Goal: Task Accomplishment & Management: Manage account settings

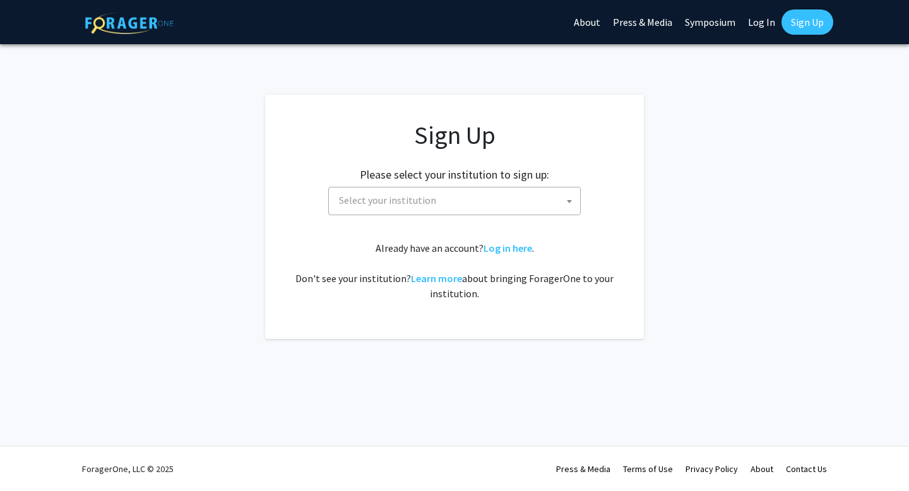
click at [558, 201] on span "Select your institution" at bounding box center [457, 200] width 246 height 26
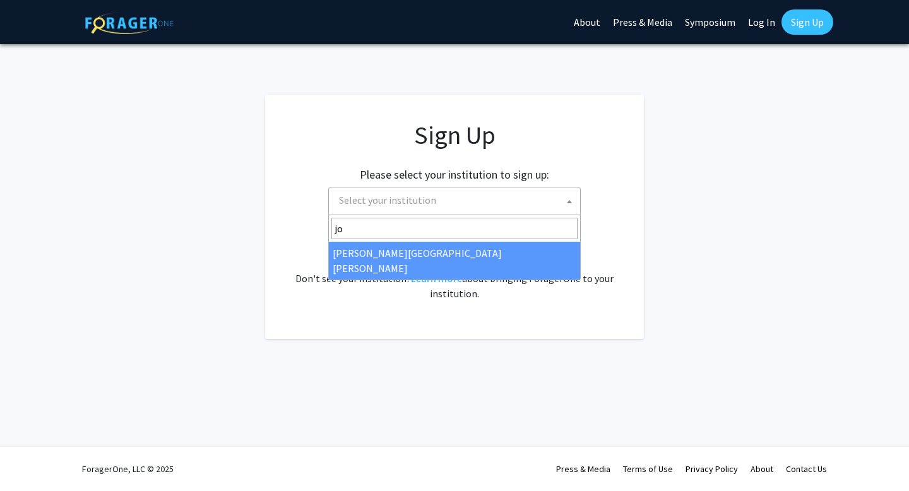
type input "jo"
select select "1"
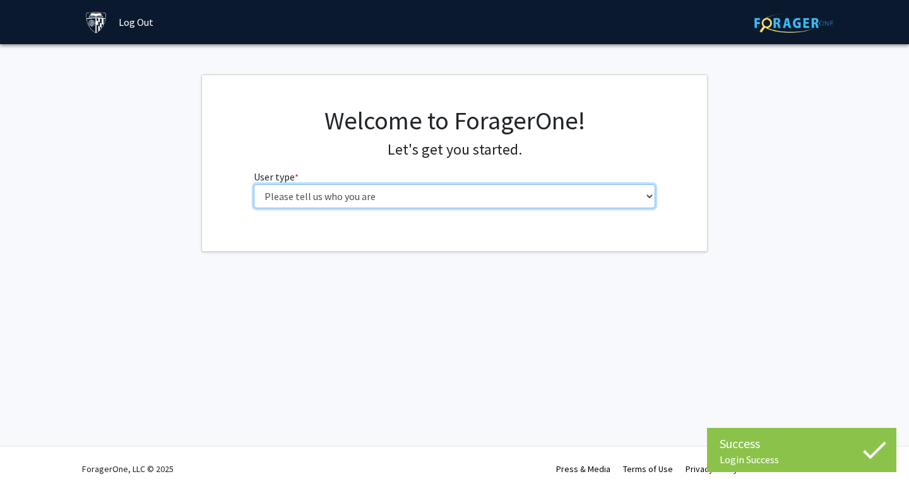
click at [507, 190] on select "Please tell us who you are Undergraduate Student Master's Student Doctoral Cand…" at bounding box center [455, 196] width 402 height 24
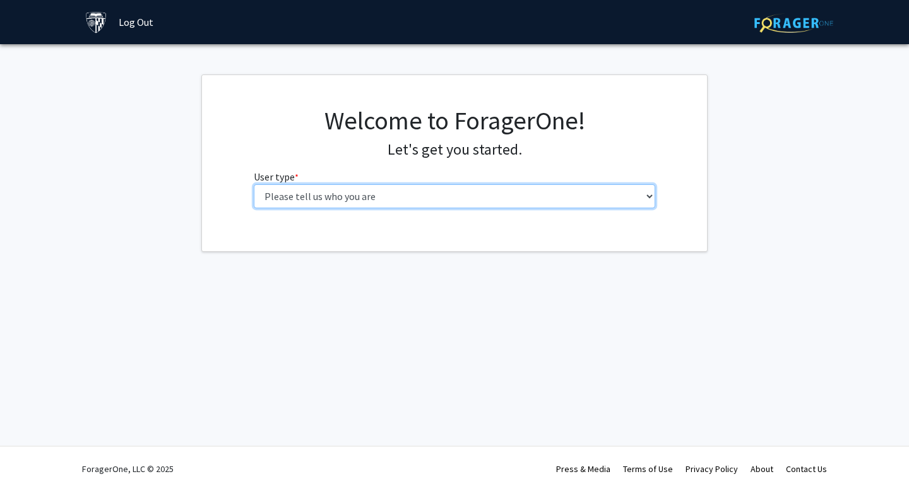
select select "4: postDoc"
click at [254, 184] on select "Please tell us who you are Undergraduate Student Master's Student Doctoral Cand…" at bounding box center [455, 196] width 402 height 24
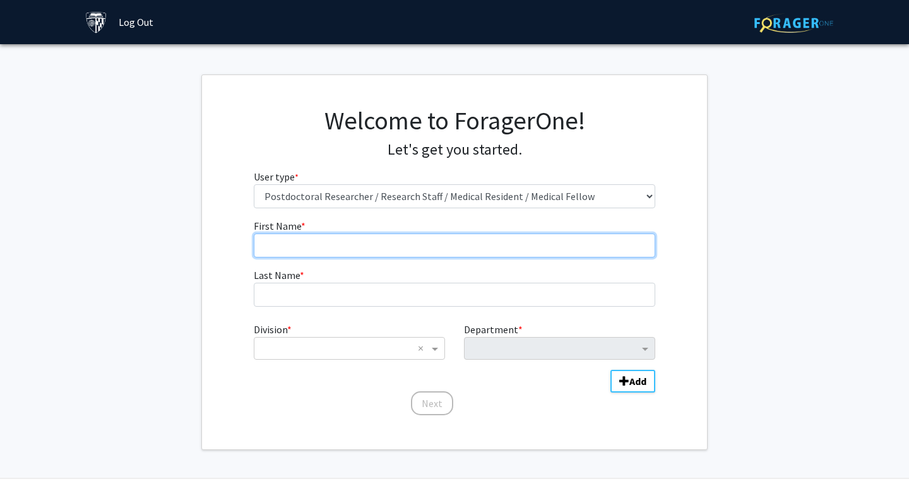
click at [530, 256] on input "First Name * required" at bounding box center [455, 246] width 402 height 24
type input "[PERSON_NAME]"
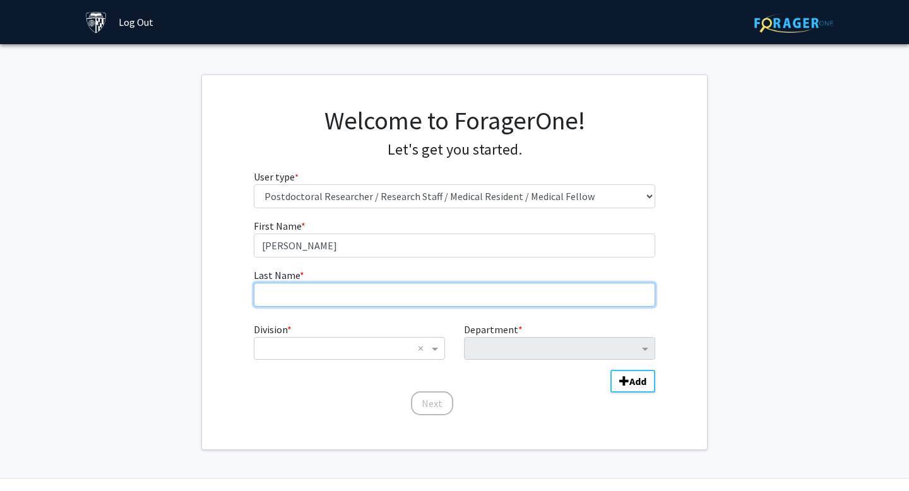
type input "[PERSON_NAME]"
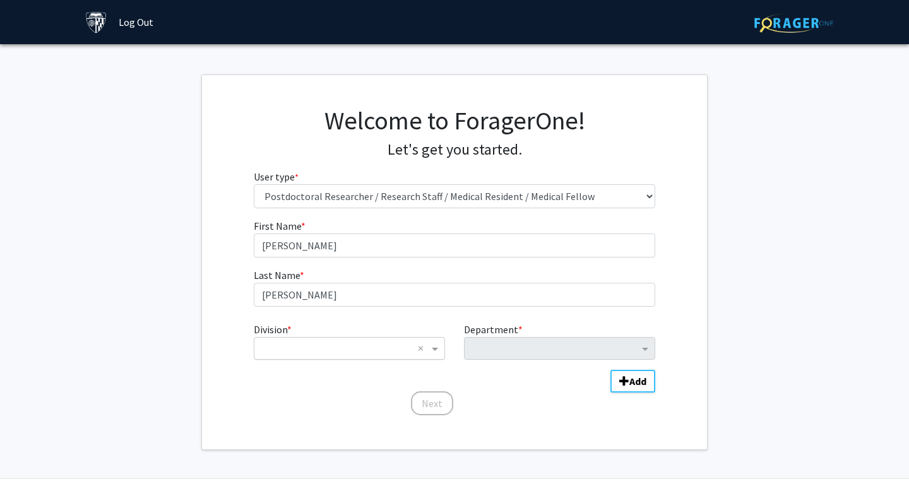
click at [372, 346] on input "Division" at bounding box center [337, 348] width 152 height 15
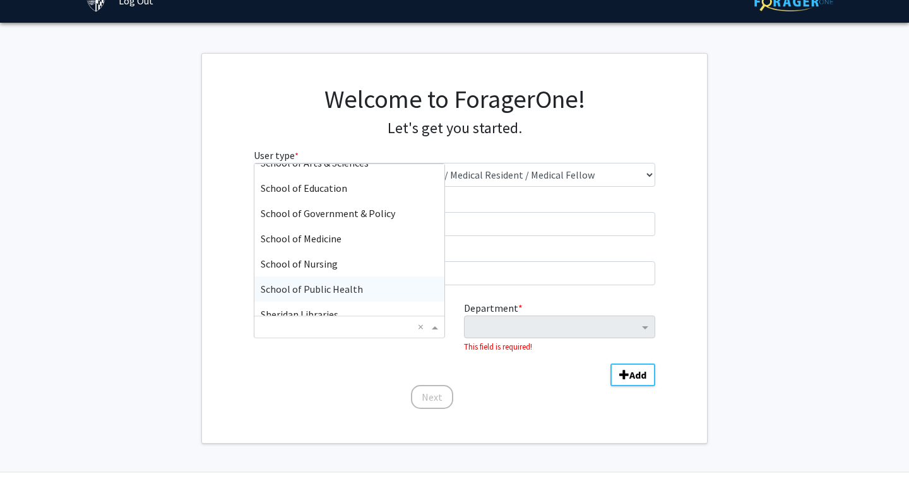
scroll to position [263, 0]
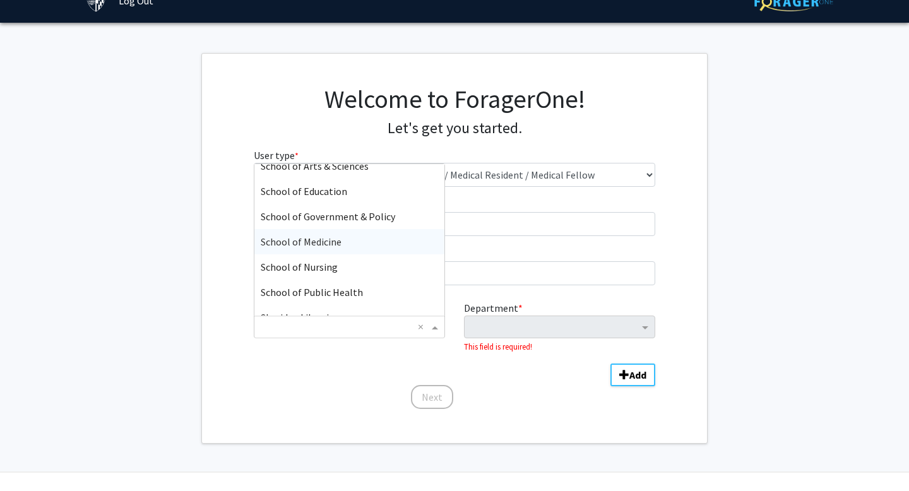
click at [345, 248] on div "School of Medicine" at bounding box center [349, 241] width 190 height 25
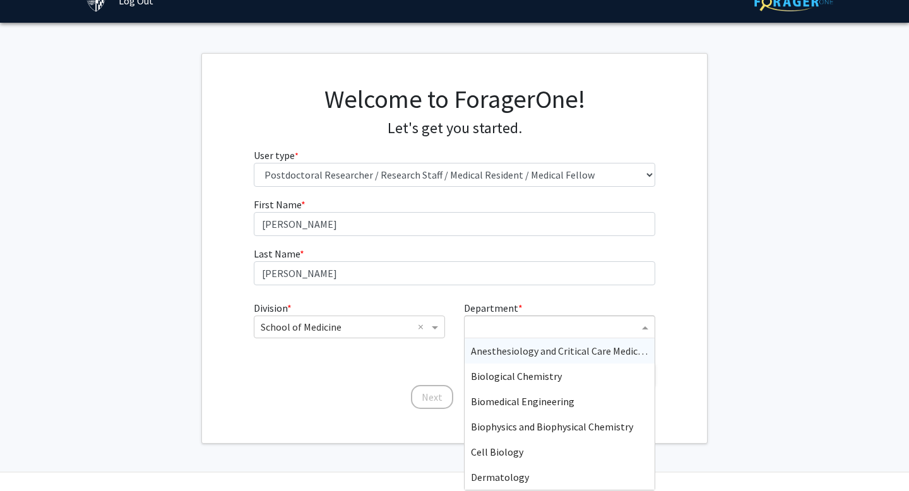
click at [480, 325] on input "Department" at bounding box center [555, 327] width 168 height 15
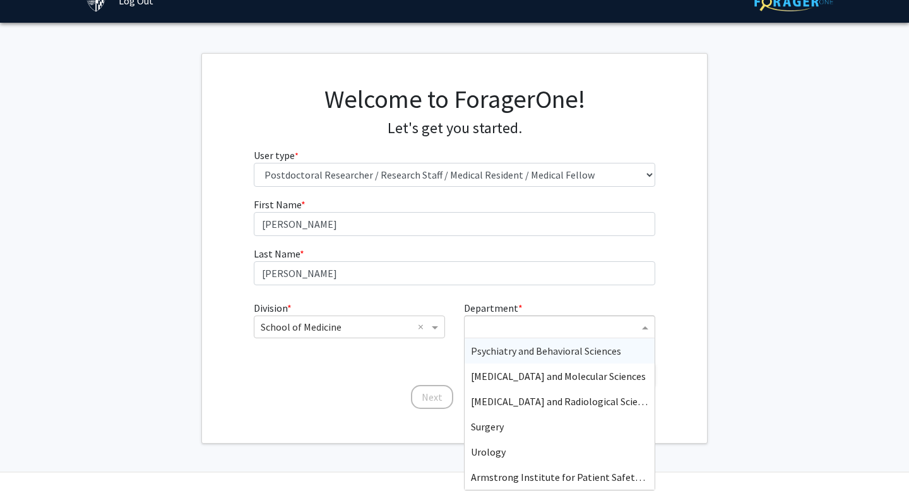
scroll to position [635, 0]
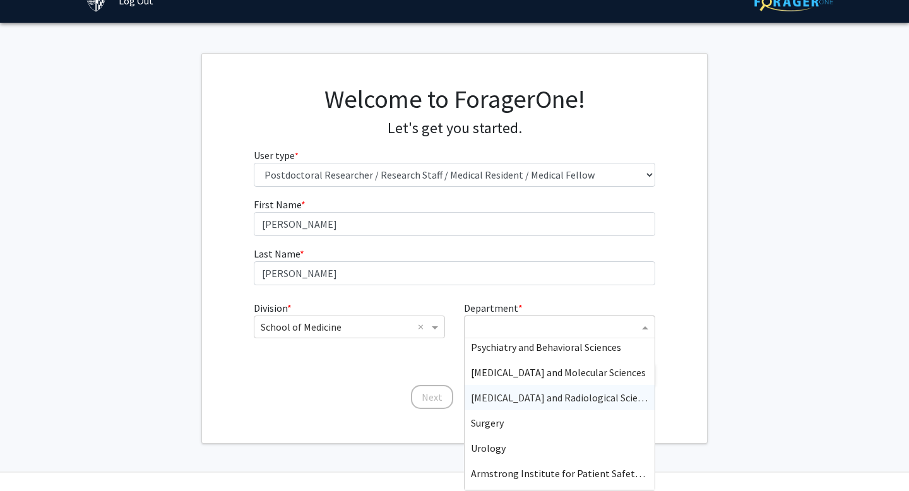
click at [503, 394] on span "[MEDICAL_DATA] and Radiological Science" at bounding box center [562, 397] width 182 height 13
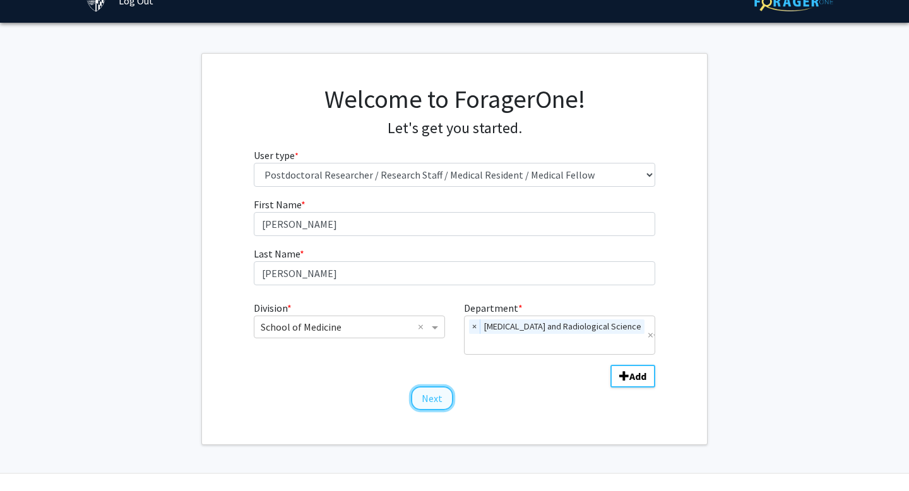
click at [437, 386] on button "Next" at bounding box center [432, 398] width 42 height 24
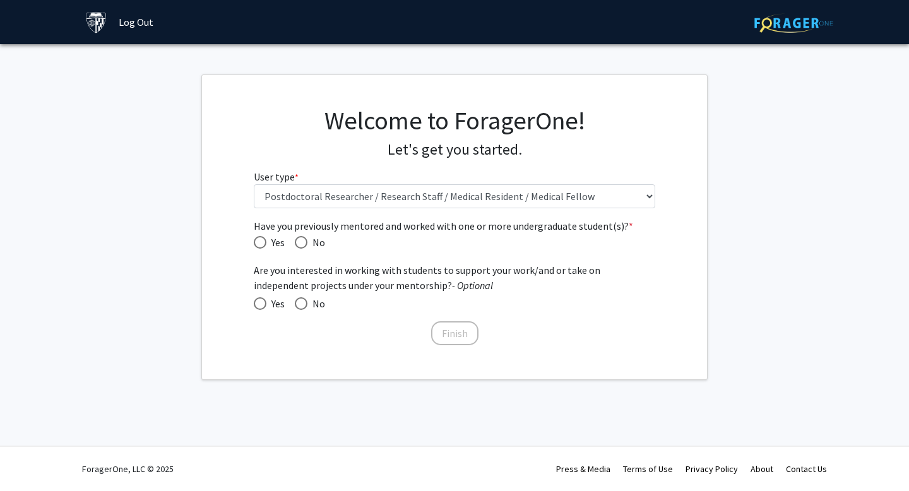
scroll to position [0, 0]
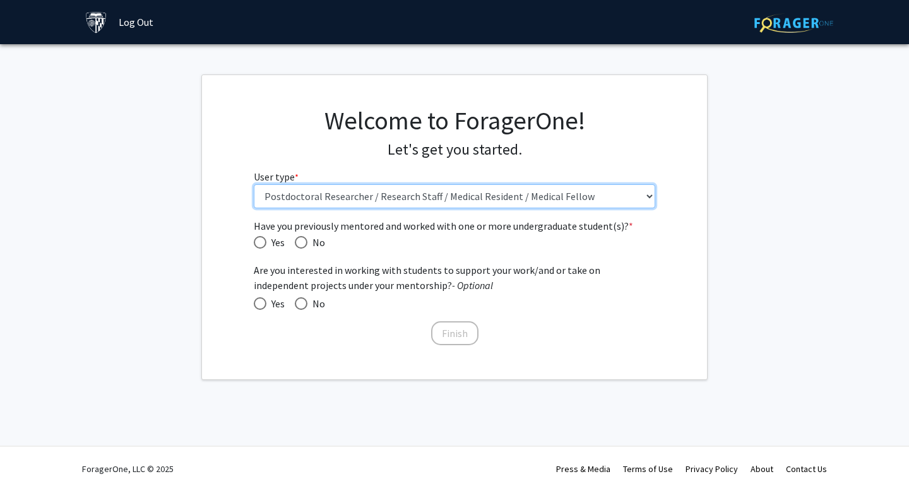
click at [308, 201] on select "Please tell us who you are Undergraduate Student Master's Student Doctoral Cand…" at bounding box center [455, 196] width 402 height 24
click at [254, 184] on select "Please tell us who you are Undergraduate Student Master's Student Doctoral Cand…" at bounding box center [455, 196] width 402 height 24
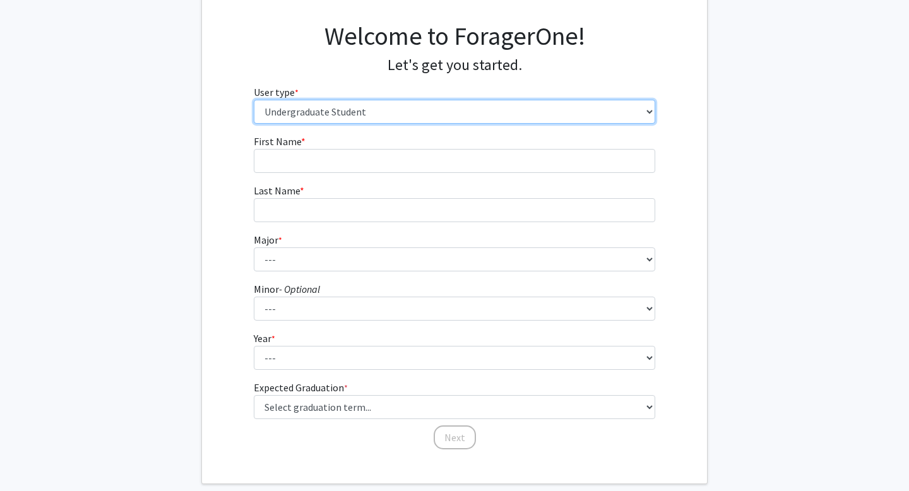
scroll to position [84, 0]
click at [287, 100] on select "Please tell us who you are Undergraduate Student Master's Student Doctoral Cand…" at bounding box center [455, 112] width 402 height 24
select select "4: postDoc"
click at [254, 124] on select "Please tell us who you are Undergraduate Student Master's Student Doctoral Cand…" at bounding box center [455, 112] width 402 height 24
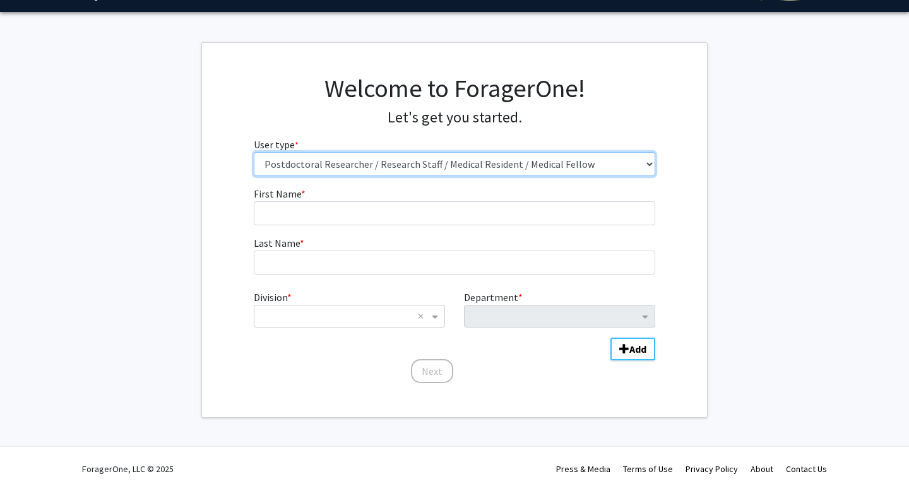
scroll to position [32, 0]
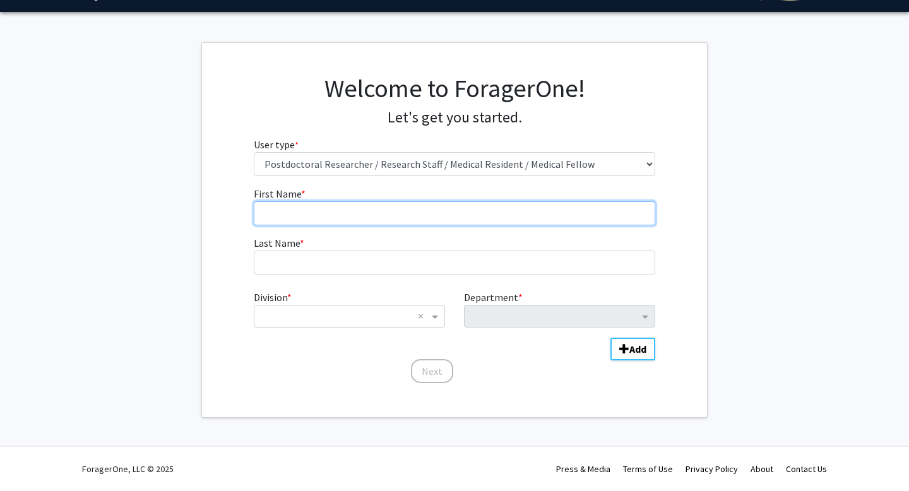
click at [305, 210] on input "First Name * required" at bounding box center [455, 213] width 402 height 24
type input "[PERSON_NAME]"
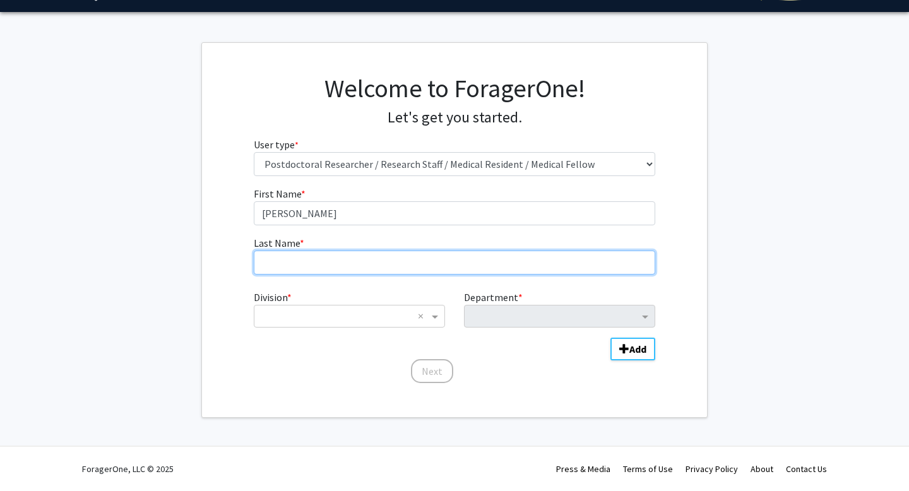
type input "[PERSON_NAME]"
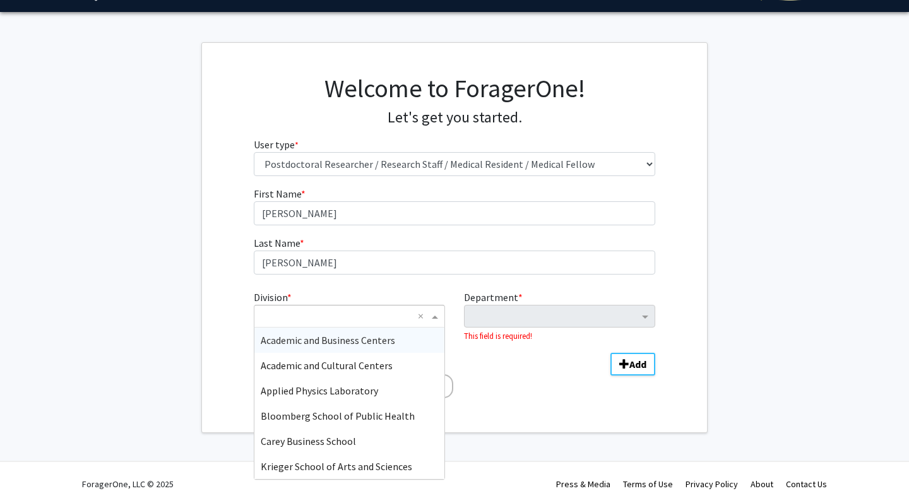
click at [337, 316] on input "Division" at bounding box center [337, 316] width 152 height 15
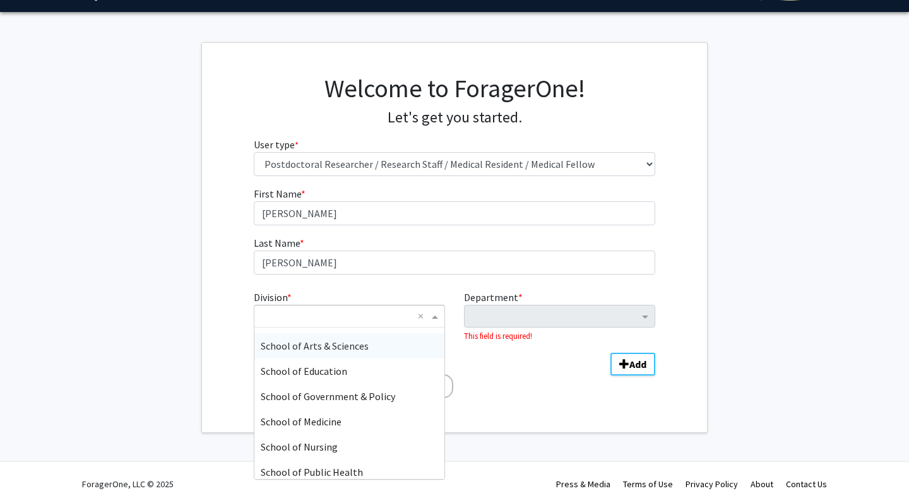
scroll to position [249, 0]
click at [326, 416] on span "School of Medicine" at bounding box center [301, 419] width 81 height 13
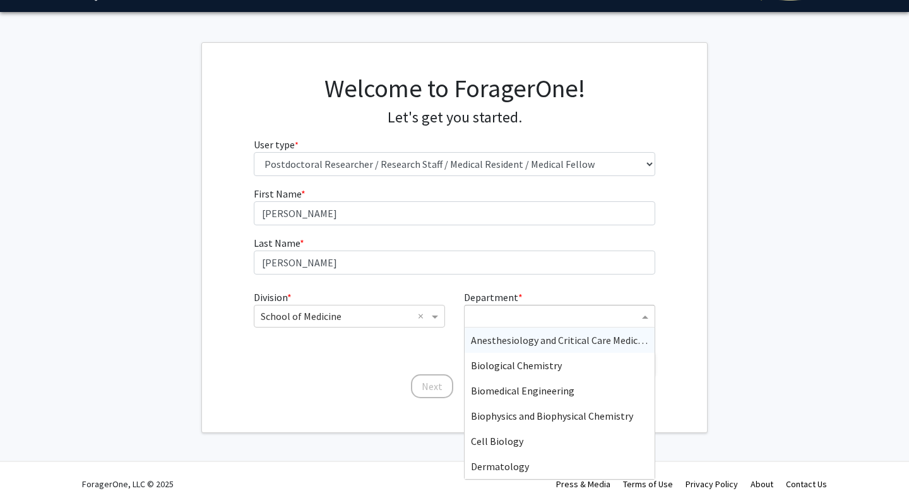
click at [478, 324] on div "Department" at bounding box center [554, 317] width 170 height 17
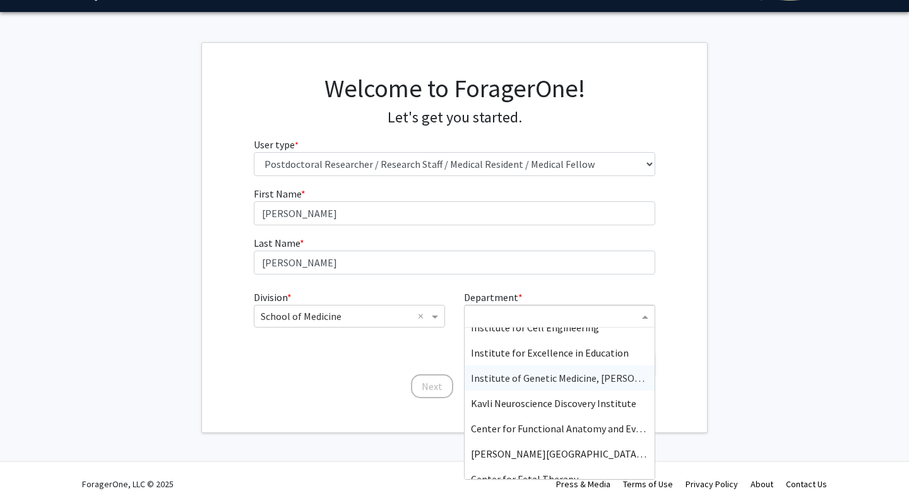
scroll to position [850, 0]
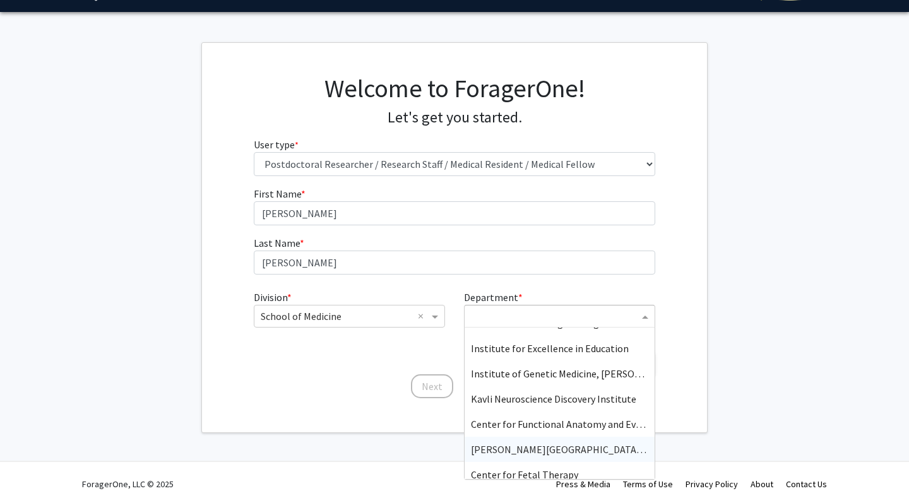
click at [514, 454] on span "[PERSON_NAME][GEOGRAPHIC_DATA][PERSON_NAME]" at bounding box center [593, 449] width 244 height 13
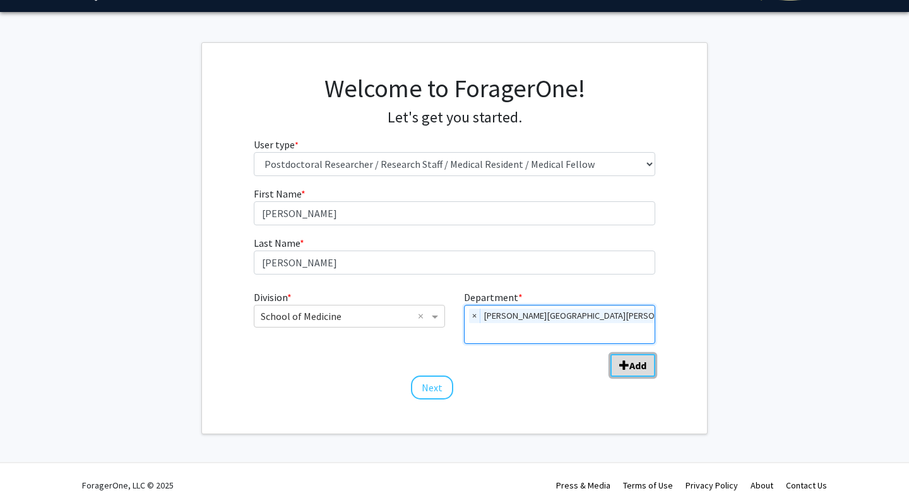
click at [627, 360] on span "Add Division/Department" at bounding box center [624, 365] width 10 height 10
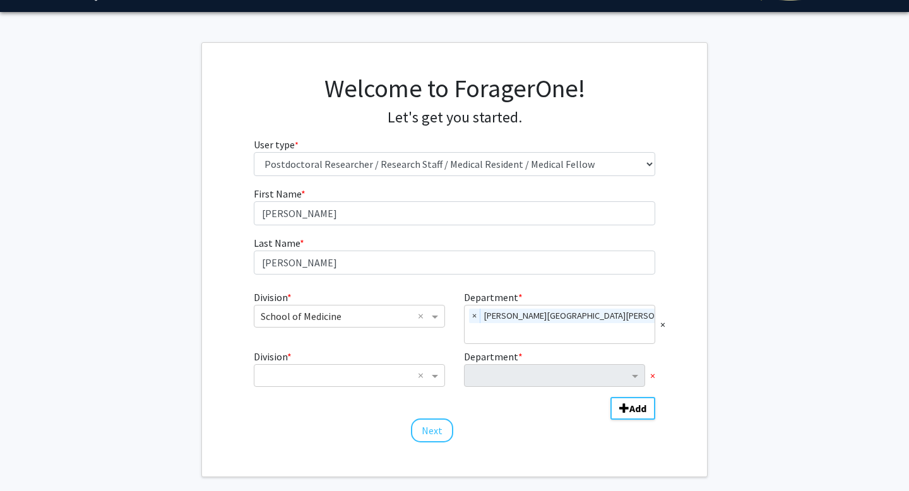
click at [653, 368] on span "×" at bounding box center [652, 375] width 5 height 15
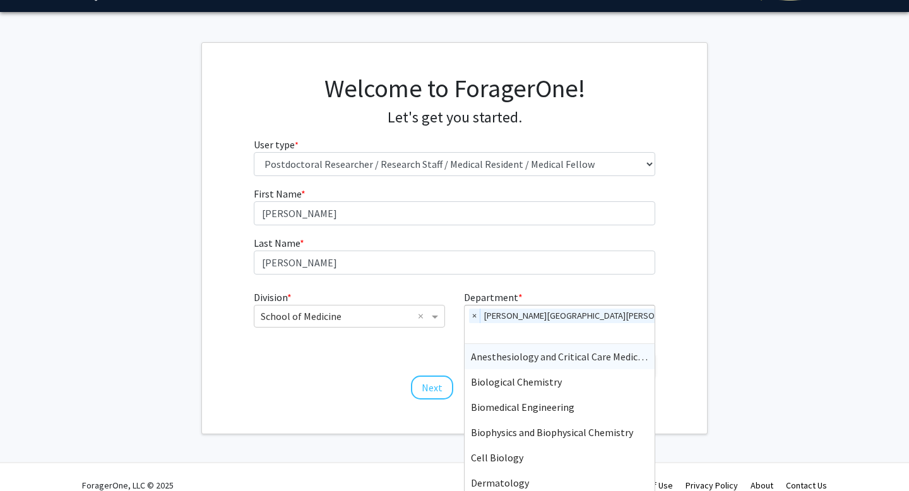
click at [593, 326] on input "Department" at bounding box center [583, 333] width 224 height 15
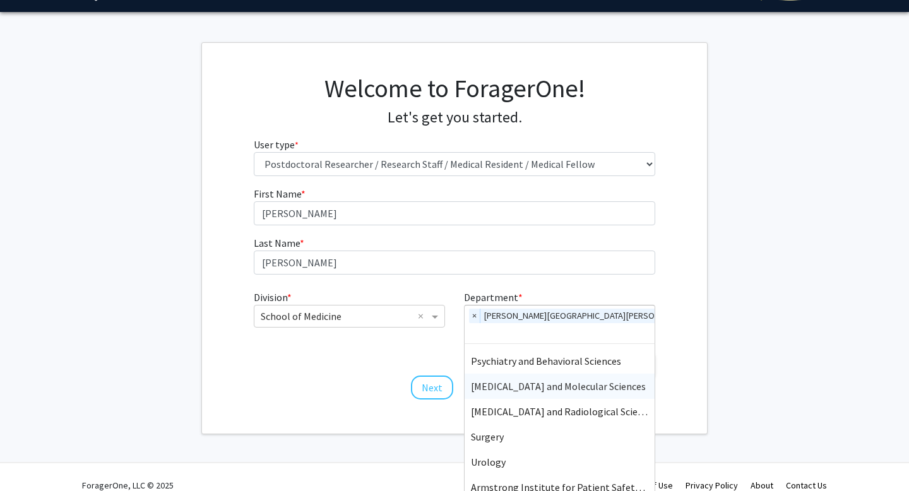
scroll to position [627, 0]
click at [542, 405] on span "[MEDICAL_DATA] and Radiological Science" at bounding box center [562, 411] width 182 height 13
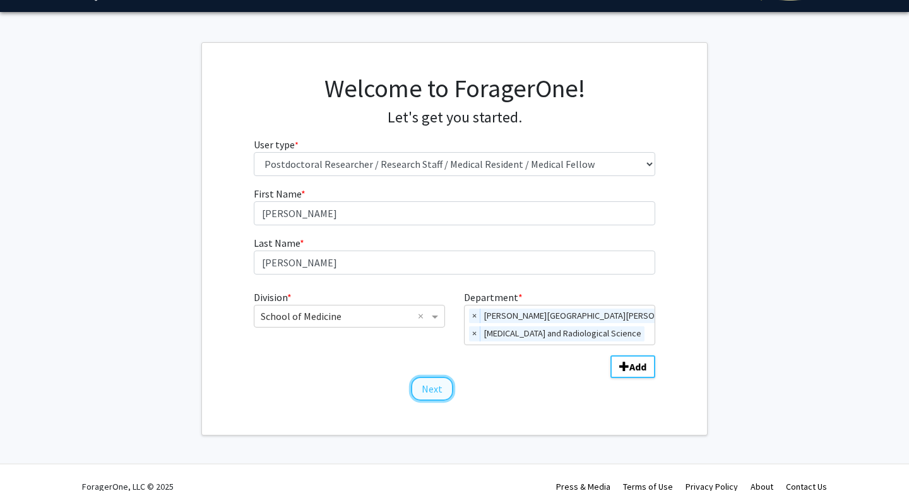
click at [430, 389] on button "Next" at bounding box center [432, 389] width 42 height 24
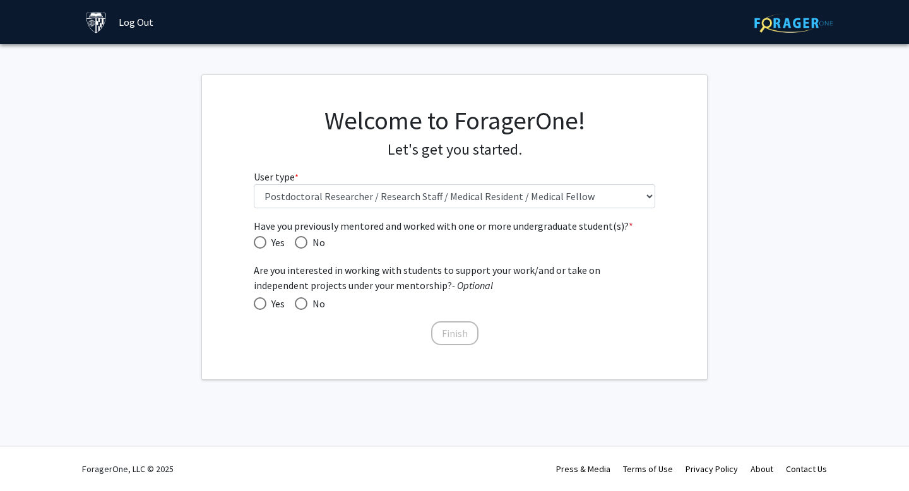
click at [303, 245] on span "Have you previously mentored and worked with one or more undergraduate student(…" at bounding box center [301, 242] width 13 height 13
click at [303, 245] on input "No" at bounding box center [301, 242] width 13 height 13
radio input "true"
click at [307, 307] on span "No" at bounding box center [316, 303] width 18 height 15
click at [307, 307] on input "No" at bounding box center [301, 303] width 13 height 13
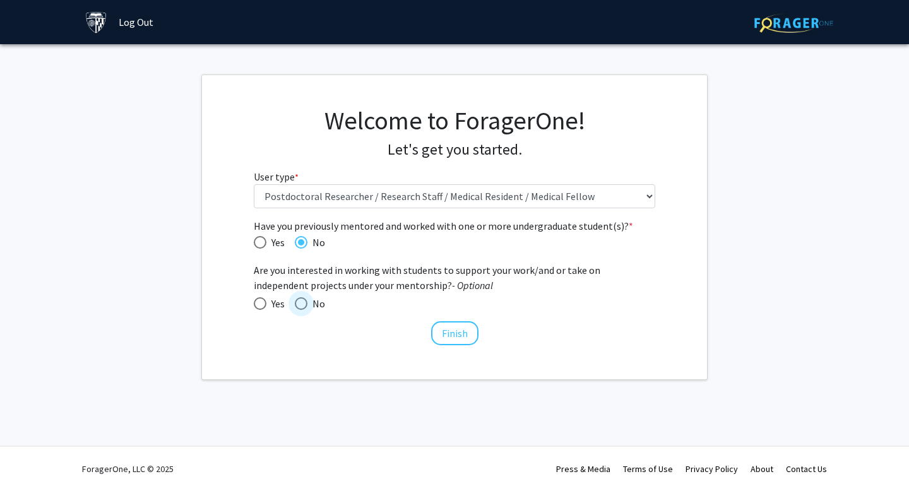
radio input "true"
click at [454, 336] on button "Finish" at bounding box center [454, 333] width 47 height 24
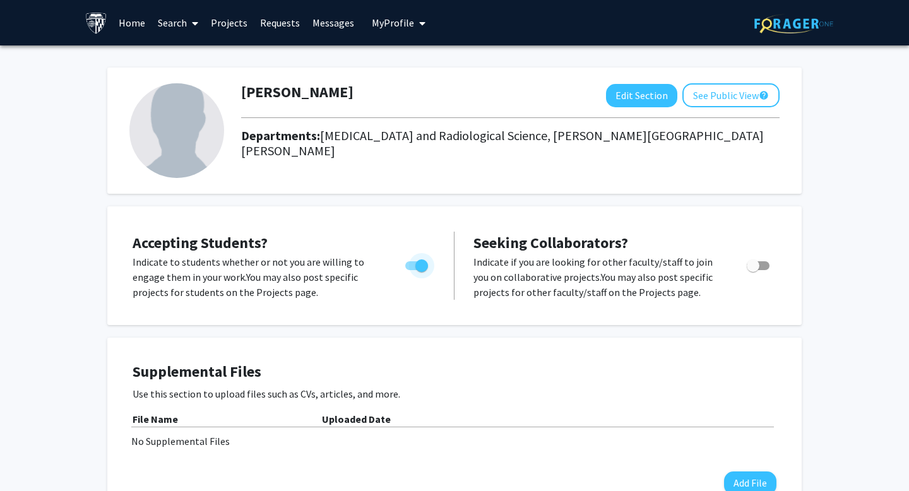
click at [418, 271] on span "Toggle" at bounding box center [421, 265] width 13 height 13
click at [412, 271] on input "Would you like to permit student requests?" at bounding box center [411, 270] width 1 height 1
checkbox input "false"
click at [393, 16] on span "My Profile" at bounding box center [393, 22] width 42 height 13
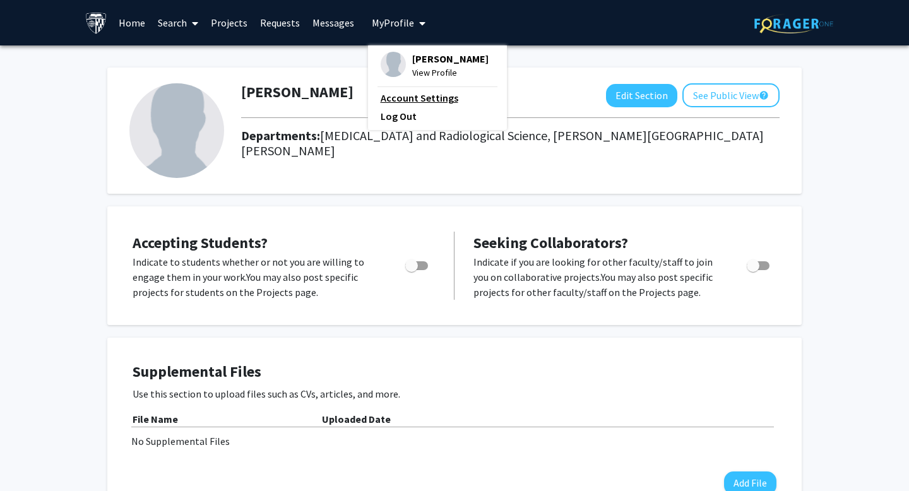
click at [405, 100] on link "Account Settings" at bounding box center [438, 97] width 114 height 15
